Goal: Information Seeking & Learning: Find specific page/section

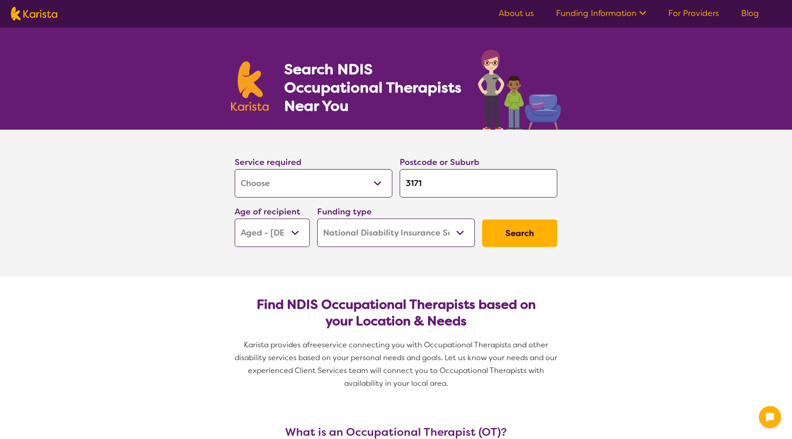
select select "[MEDICAL_DATA]"
select select "AG"
select select "NDIS"
select select "[MEDICAL_DATA]"
select select "AG"
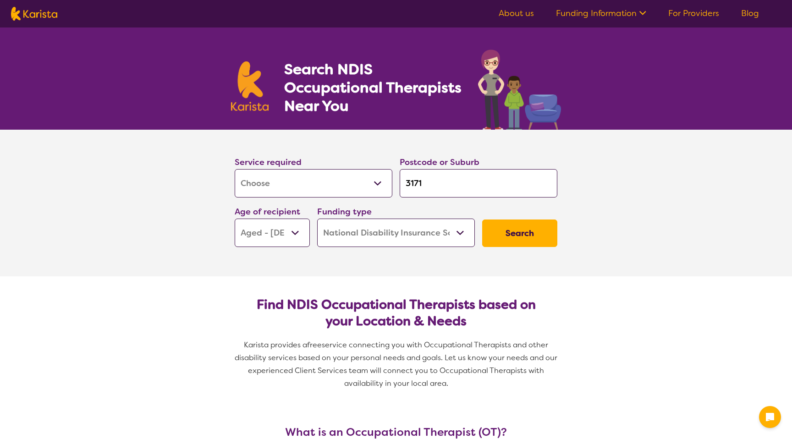
select select "NDIS"
click at [367, 177] on select "Allied Health Assistant Assessment ([MEDICAL_DATA] or [MEDICAL_DATA]) Behaviour…" at bounding box center [314, 183] width 158 height 28
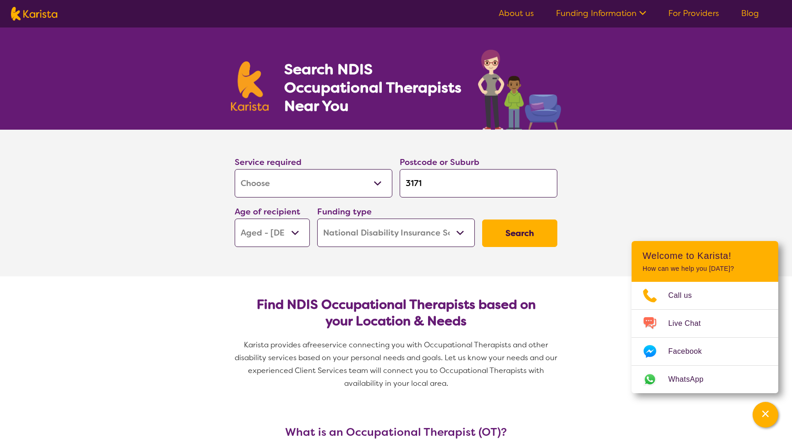
click at [348, 172] on select "Allied Health Assistant Assessment ([MEDICAL_DATA] or [MEDICAL_DATA]) Behaviour…" at bounding box center [314, 183] width 158 height 28
click at [310, 185] on select "Allied Health Assistant Assessment ([MEDICAL_DATA] or [MEDICAL_DATA]) Behaviour…" at bounding box center [314, 183] width 158 height 28
select select "Nursing services"
click at [235, 169] on select "Allied Health Assistant Assessment ([MEDICAL_DATA] or [MEDICAL_DATA]) Behaviour…" at bounding box center [314, 183] width 158 height 28
select select "Nursing services"
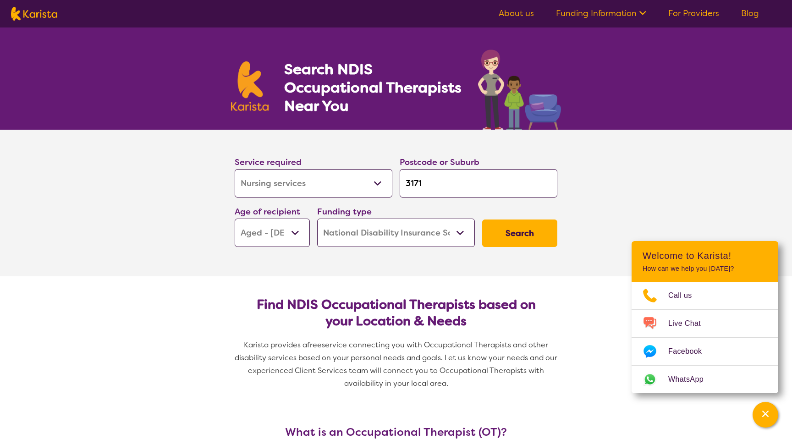
click at [275, 181] on select "Allied Health Assistant Assessment ([MEDICAL_DATA] or [MEDICAL_DATA]) Behaviour…" at bounding box center [314, 183] width 158 height 28
select select "[MEDICAL_DATA]"
click at [235, 169] on select "Allied Health Assistant Assessment ([MEDICAL_DATA] or [MEDICAL_DATA]) Behaviour…" at bounding box center [314, 183] width 158 height 28
select select "[MEDICAL_DATA]"
click at [444, 182] on input "3171" at bounding box center [479, 183] width 158 height 28
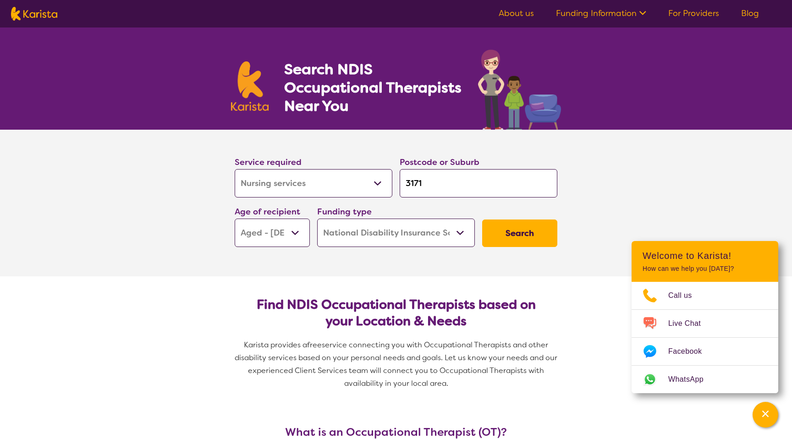
click at [432, 174] on input "3171" at bounding box center [479, 183] width 158 height 28
type input "3"
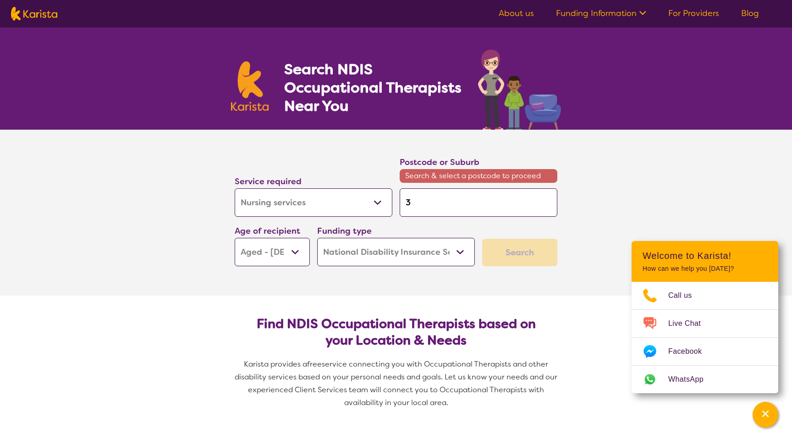
type input "34"
type input "342"
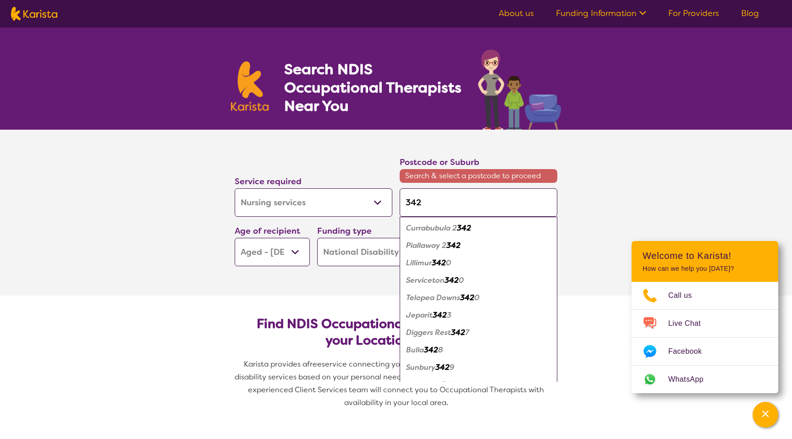
type input "3429"
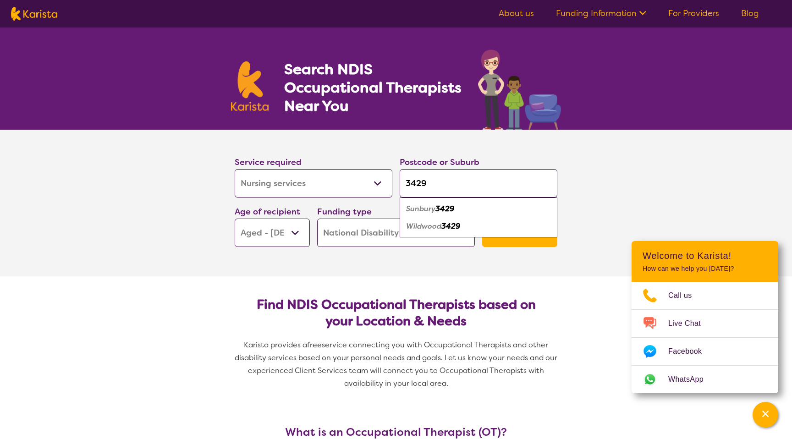
type input "3429"
click at [506, 208] on div "Sunbury 3429" at bounding box center [478, 208] width 148 height 17
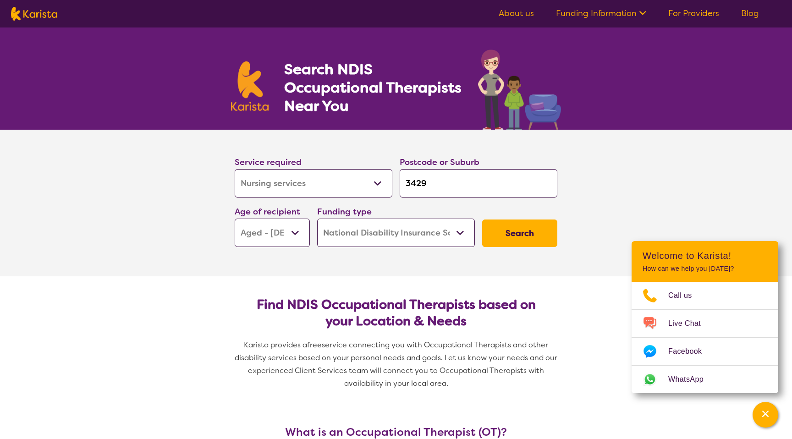
click at [523, 240] on button "Search" at bounding box center [519, 232] width 75 height 27
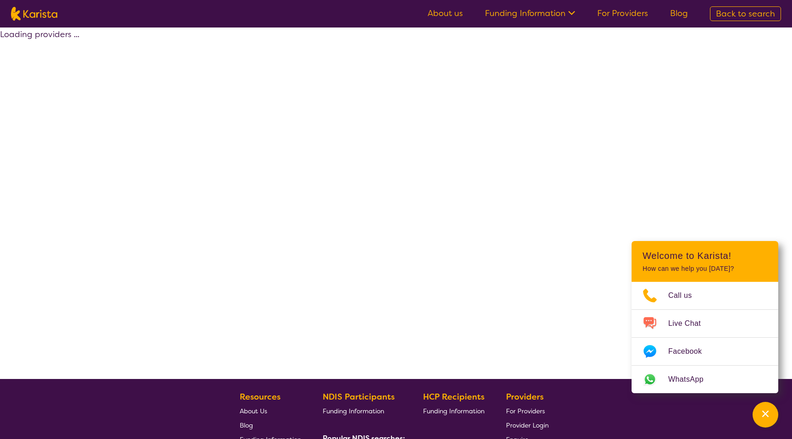
select select "by_score"
